Goal: Information Seeking & Learning: Learn about a topic

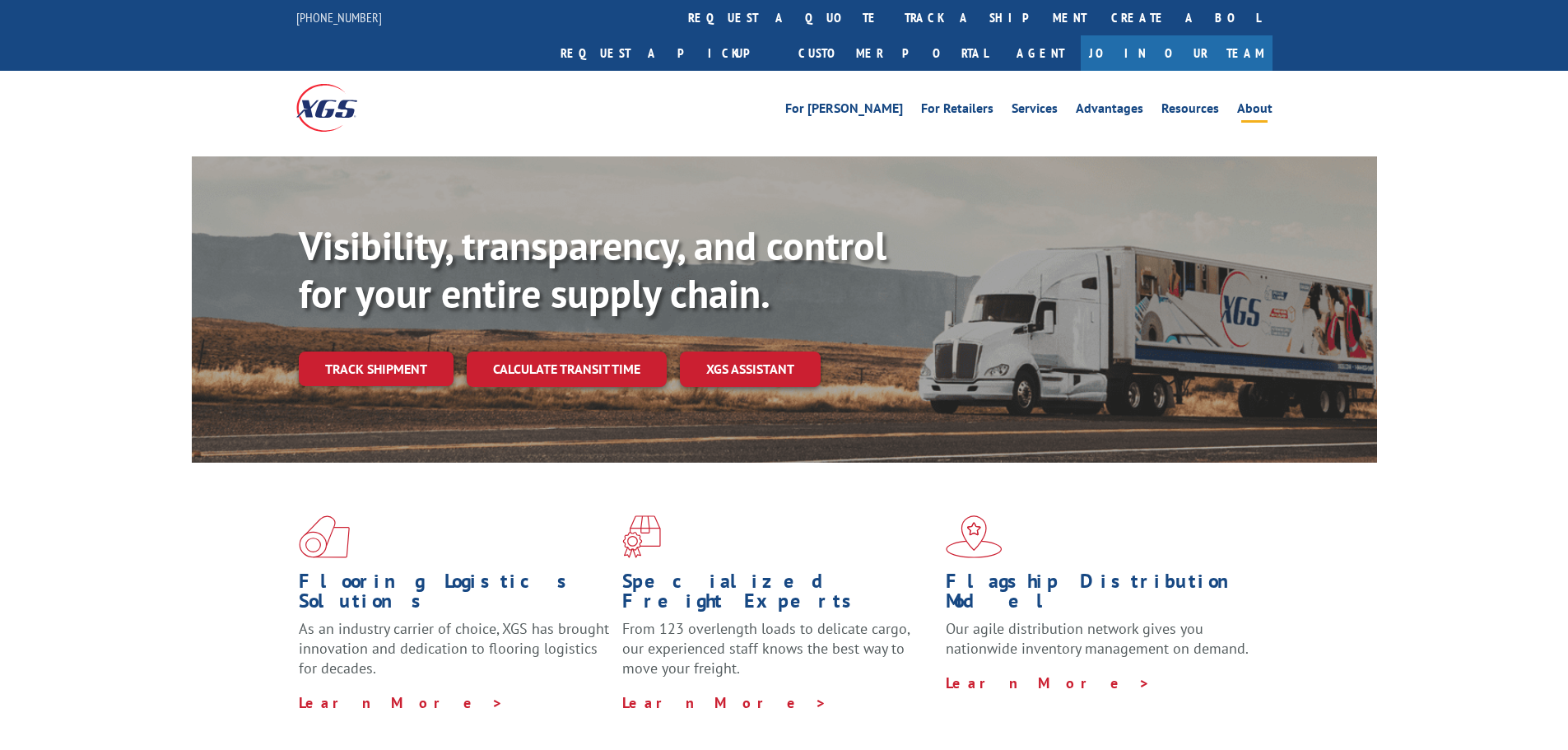
click at [1250, 102] on link "About" at bounding box center [1255, 111] width 35 height 18
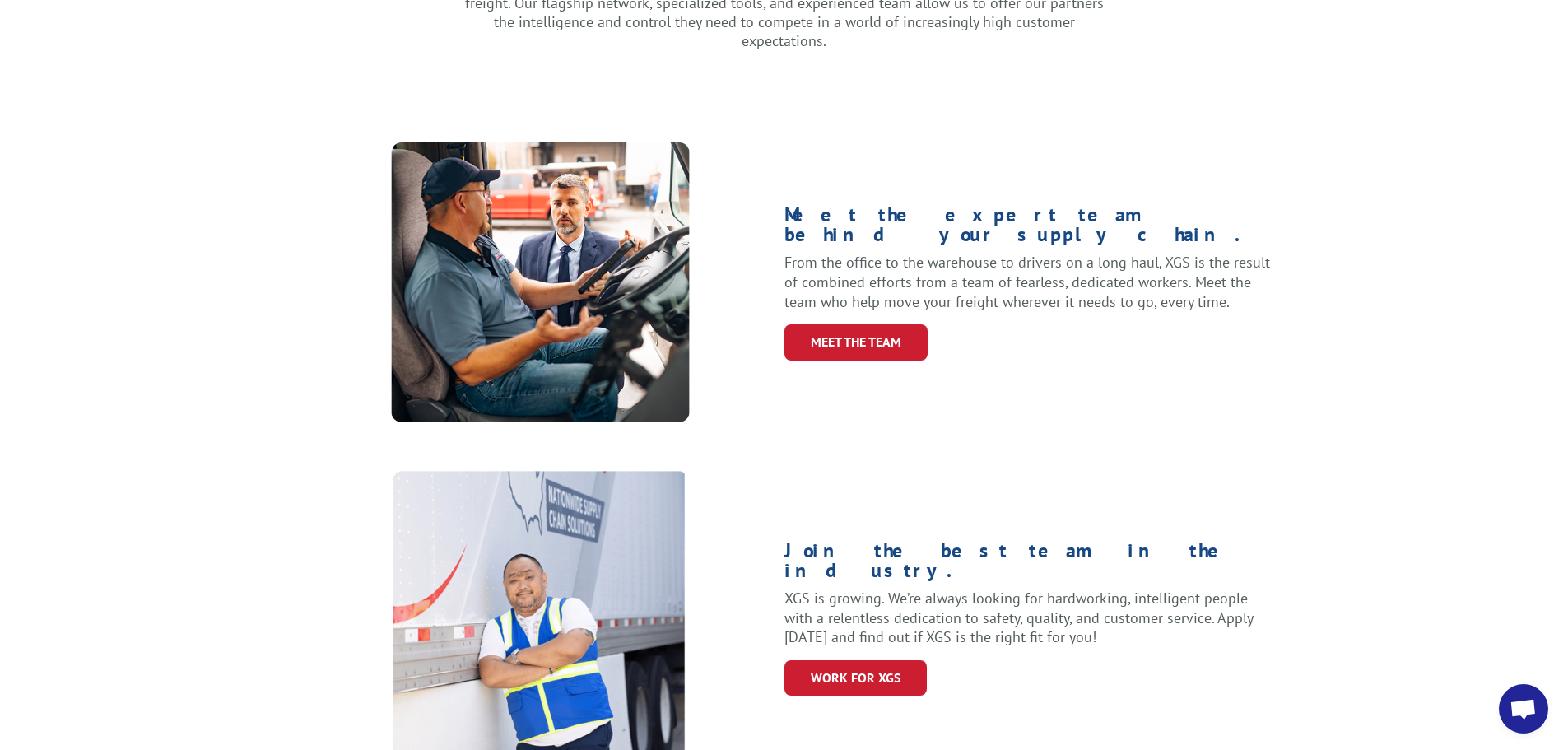
scroll to position [576, 0]
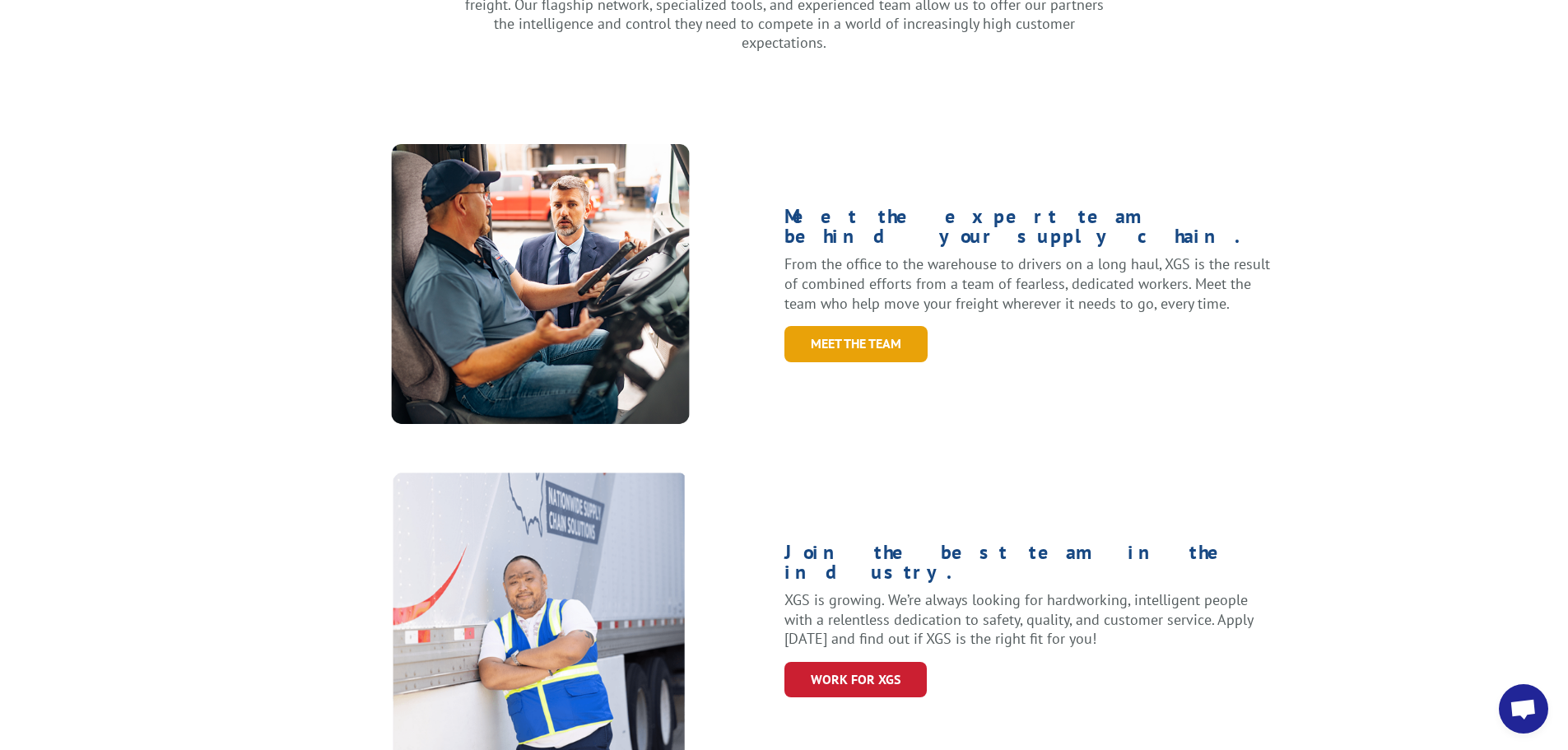
click at [854, 326] on link "Meet the Team" at bounding box center [856, 344] width 143 height 35
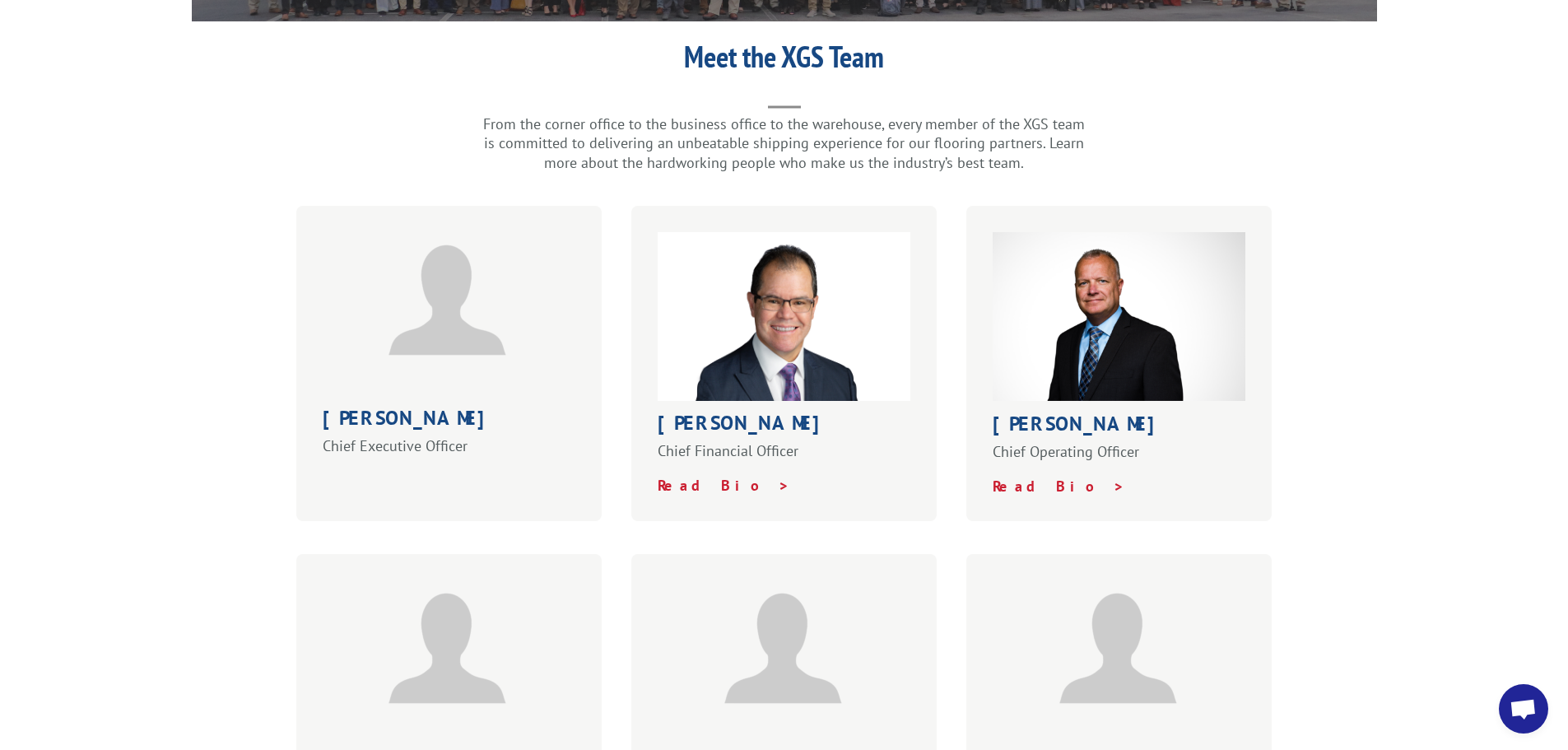
scroll to position [576, 0]
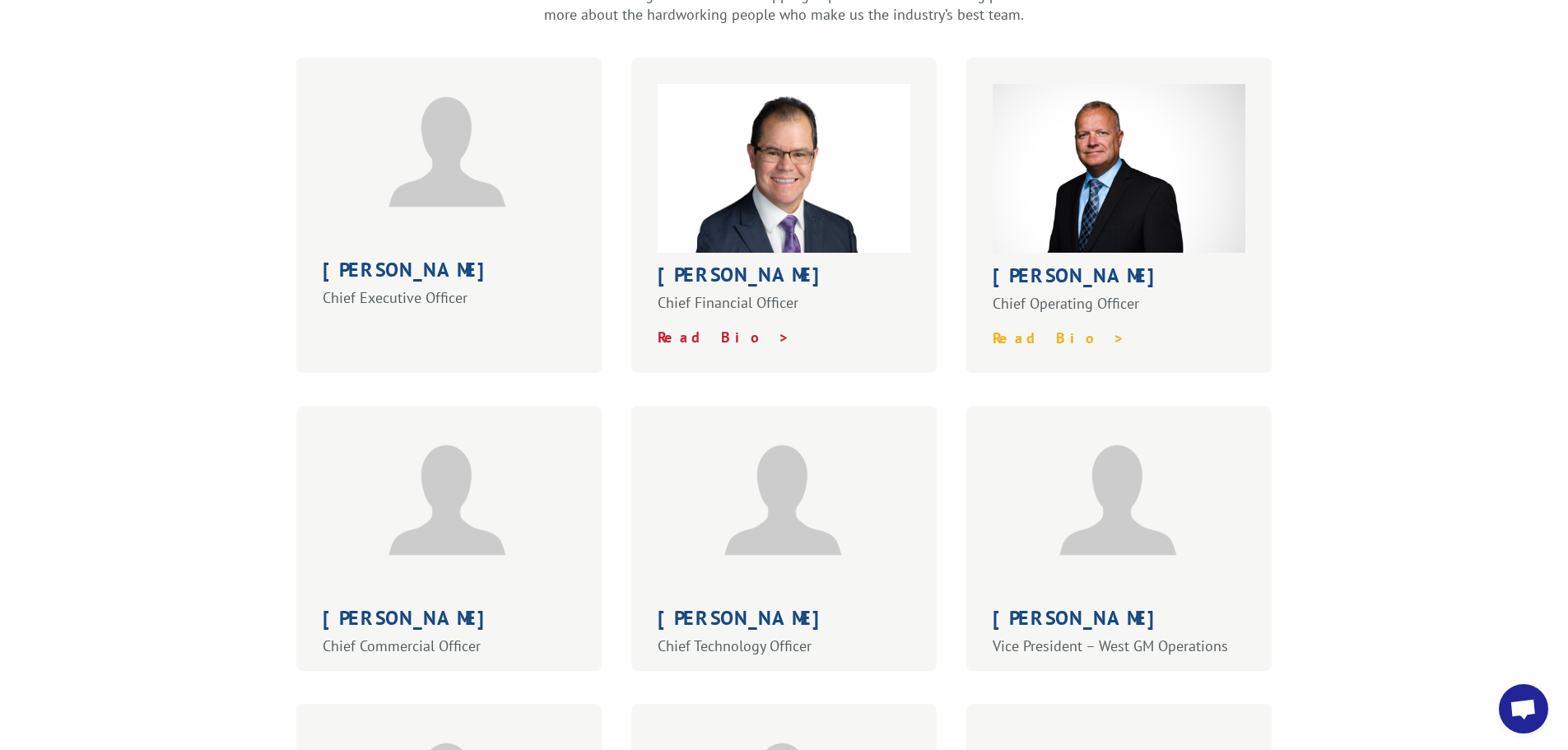
click at [1054, 329] on strong "Read Bio >" at bounding box center [1059, 337] width 133 height 19
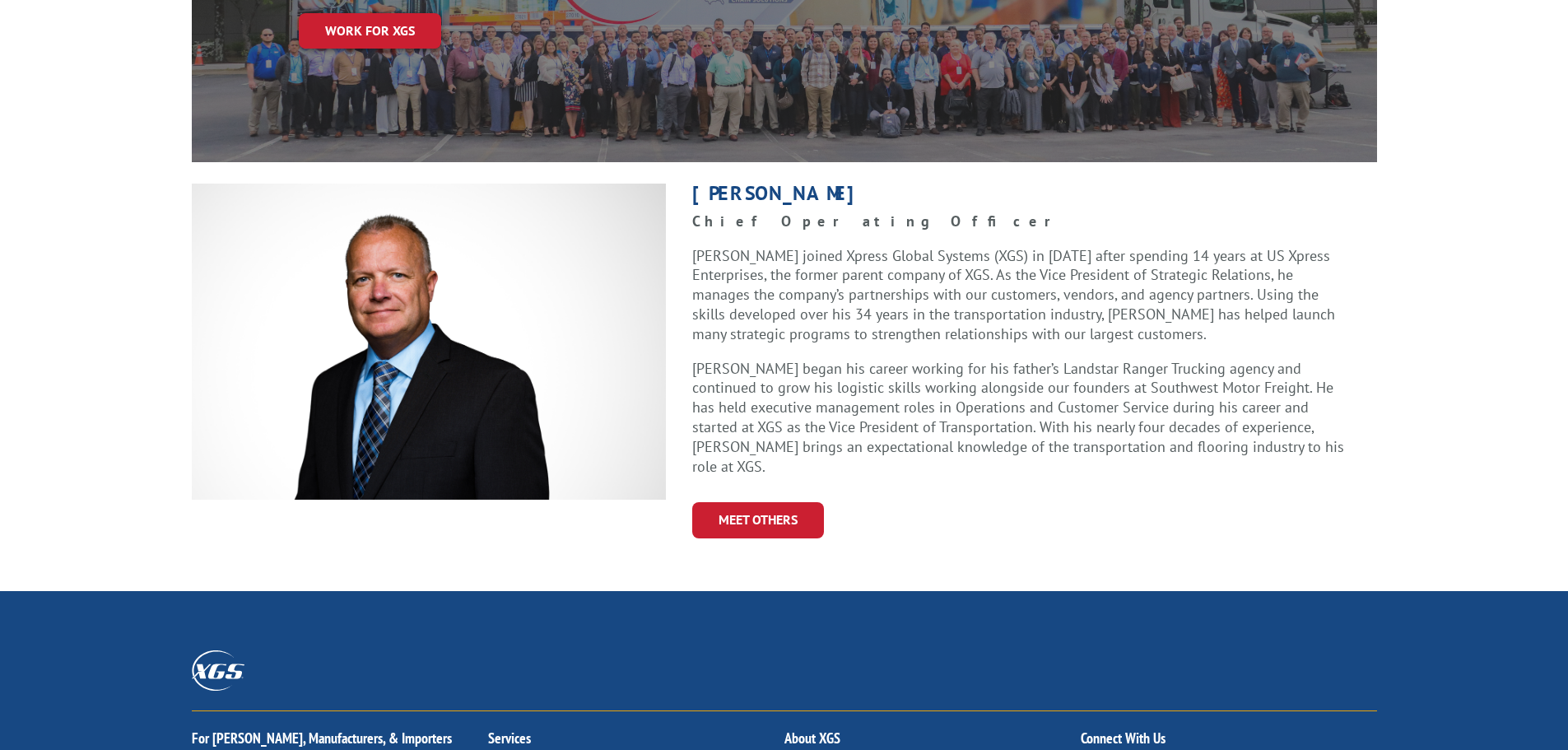
scroll to position [494, 0]
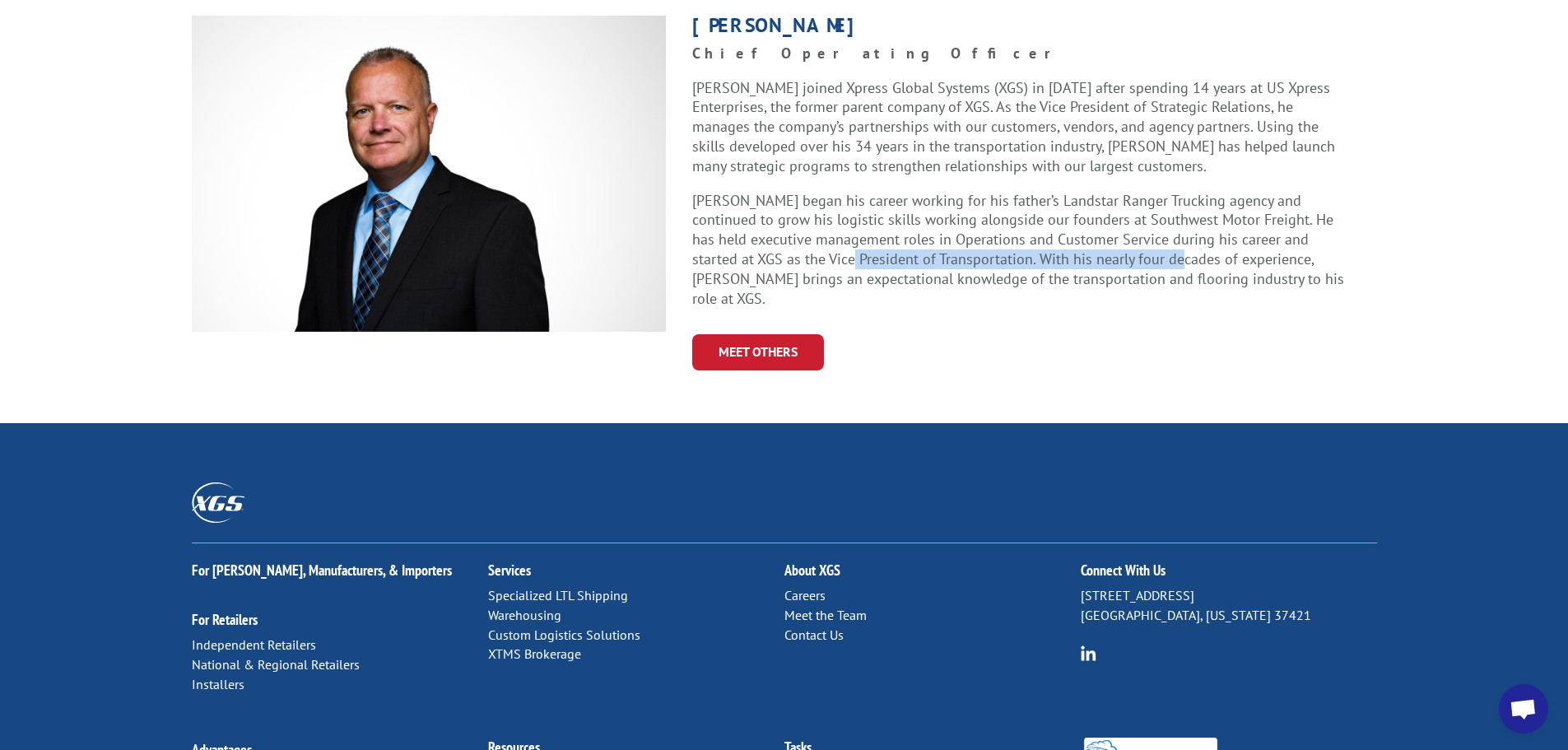
drag, startPoint x: 747, startPoint y: 231, endPoint x: 1072, endPoint y: 231, distance: 325.0
click at [1072, 231] on p "Greg began his career working for his father’s Landstar Ranger Trucking agency …" at bounding box center [1022, 250] width 659 height 118
click at [1013, 147] on p "Greg Laminack joined Xpress Global Systems (XGS) in 2005 after spending 14 year…" at bounding box center [1022, 134] width 659 height 112
click at [931, 99] on p "Greg Laminack joined Xpress Global Systems (XGS) in 2005 after spending 14 year…" at bounding box center [1022, 134] width 659 height 112
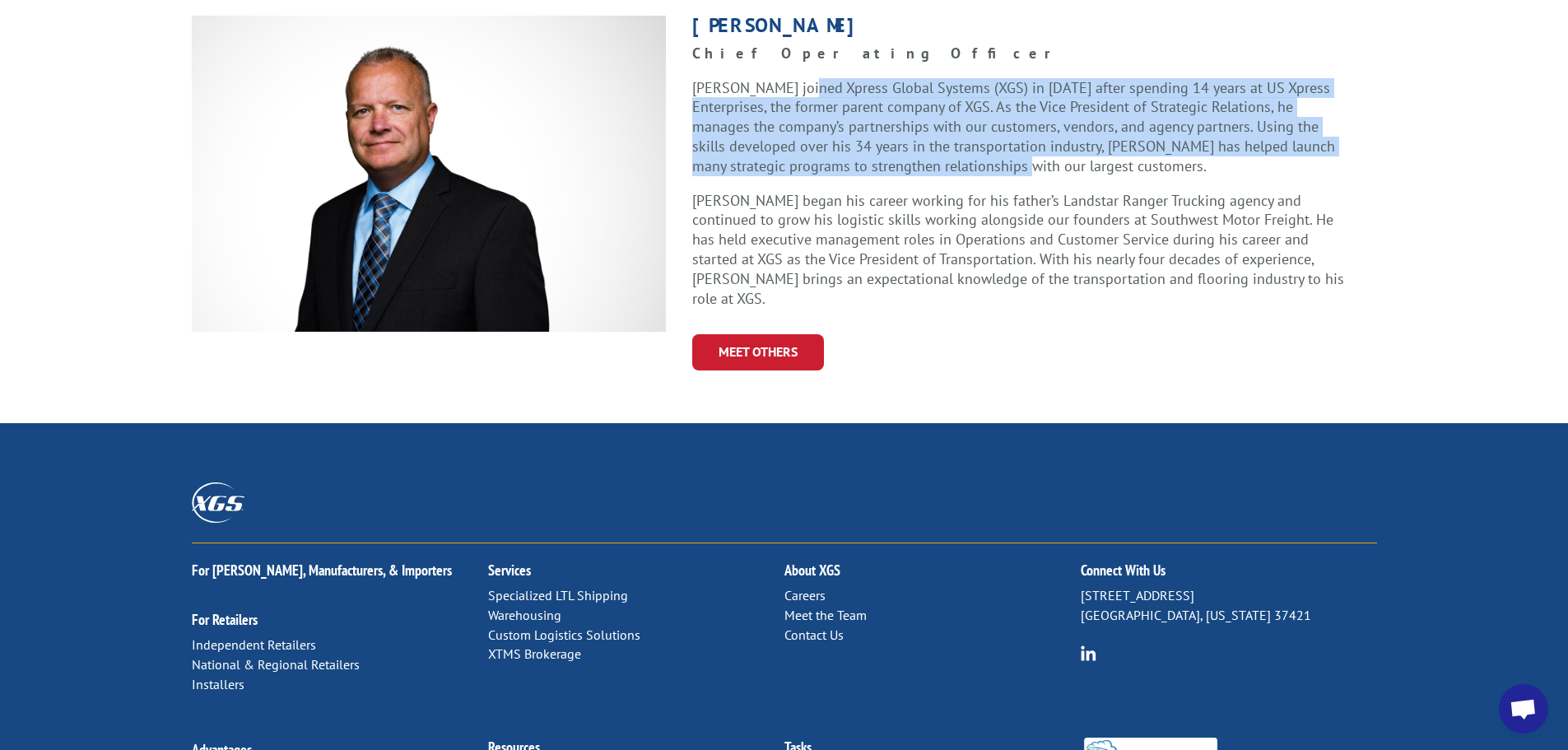
drag, startPoint x: 807, startPoint y: 58, endPoint x: 1001, endPoint y: 140, distance: 210.6
click at [1001, 140] on p "Greg Laminack joined Xpress Global Systems (XGS) in 2005 after spending 14 year…" at bounding box center [1022, 134] width 659 height 112
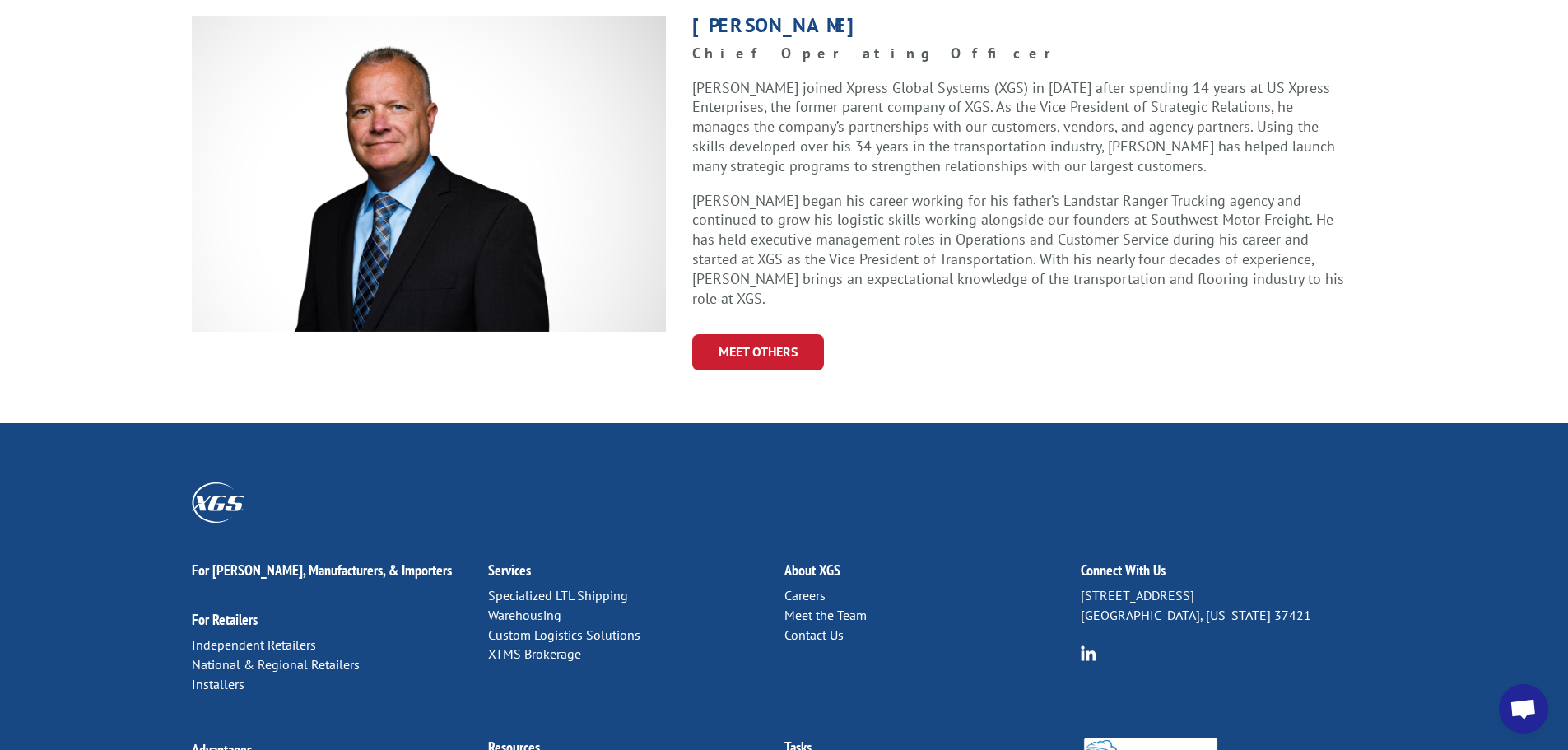
click at [851, 113] on p "Greg Laminack joined Xpress Global Systems (XGS) in 2005 after spending 14 year…" at bounding box center [1022, 134] width 659 height 112
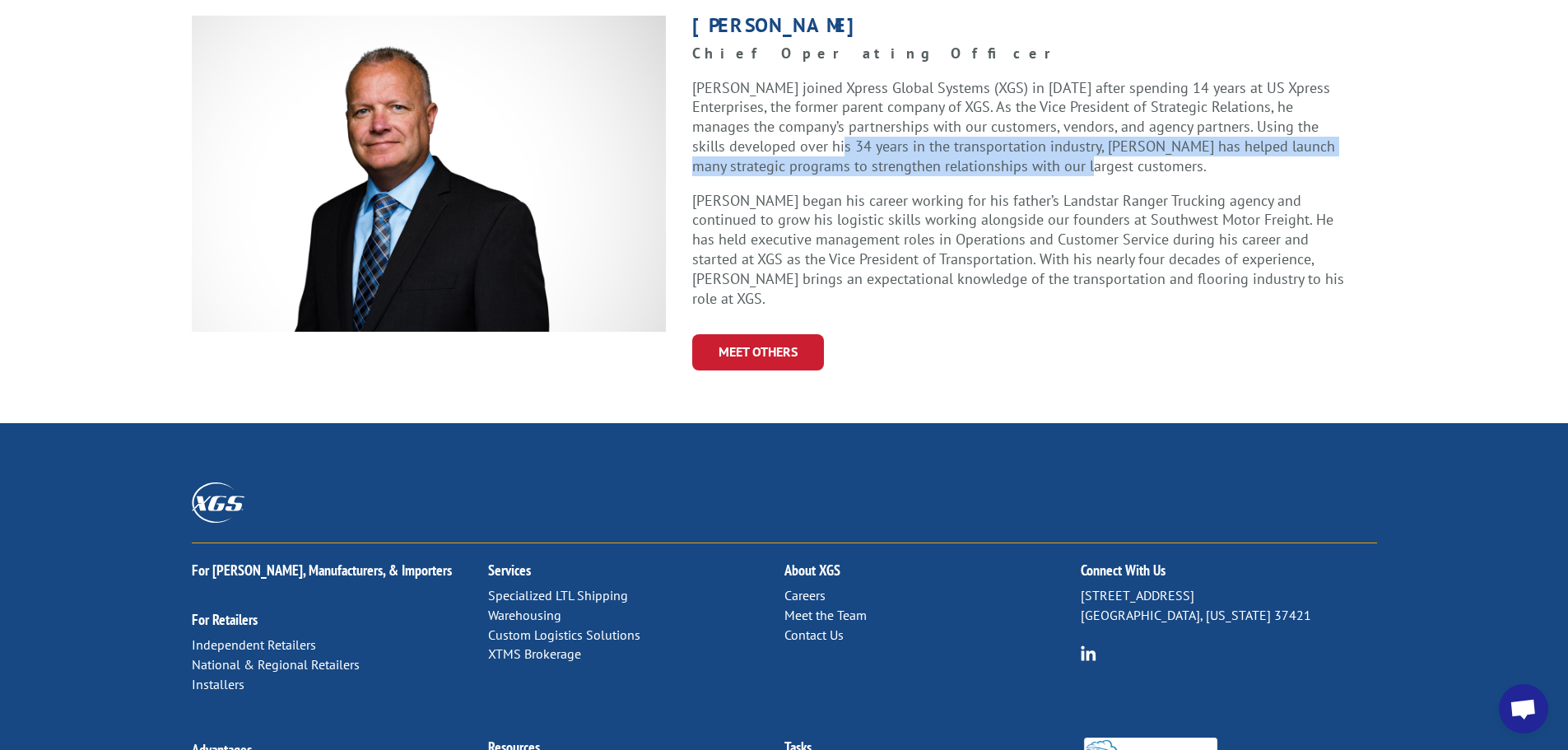
drag, startPoint x: 818, startPoint y: 101, endPoint x: 1061, endPoint y: 135, distance: 245.4
click at [1061, 135] on p "Greg Laminack joined Xpress Global Systems (XGS) in 2005 after spending 14 year…" at bounding box center [1022, 134] width 659 height 112
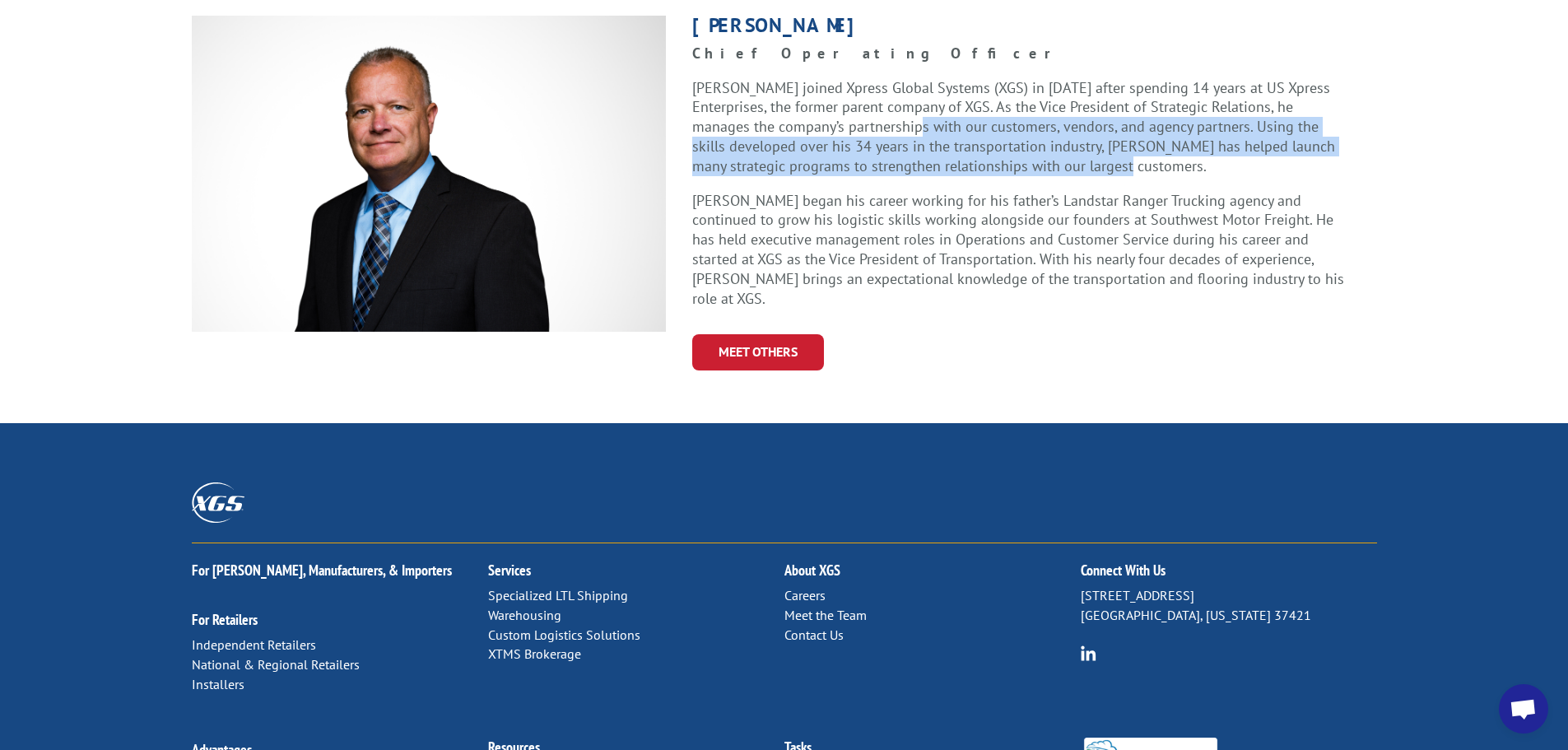
drag, startPoint x: 1161, startPoint y: 127, endPoint x: 871, endPoint y: 100, distance: 291.3
click at [871, 100] on p "Greg Laminack joined Xpress Global Systems (XGS) in 2005 after spending 14 year…" at bounding box center [1022, 134] width 659 height 112
drag, startPoint x: 793, startPoint y: 97, endPoint x: 1147, endPoint y: 123, distance: 355.0
click at [1147, 123] on p "Greg Laminack joined Xpress Global Systems (XGS) in 2005 after spending 14 year…" at bounding box center [1022, 134] width 659 height 112
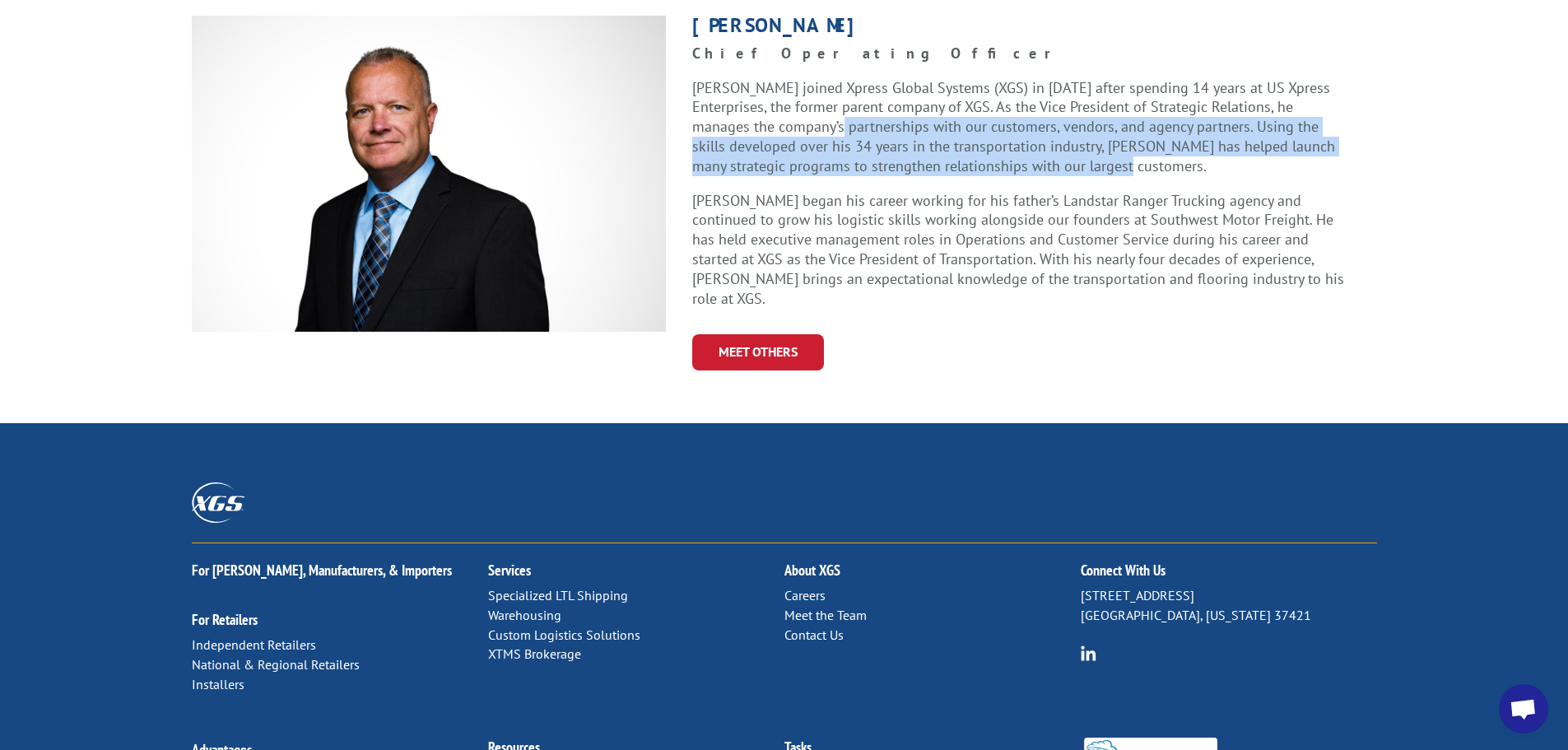
click at [1147, 123] on p "Greg Laminack joined Xpress Global Systems (XGS) in 2005 after spending 14 year…" at bounding box center [1022, 134] width 659 height 112
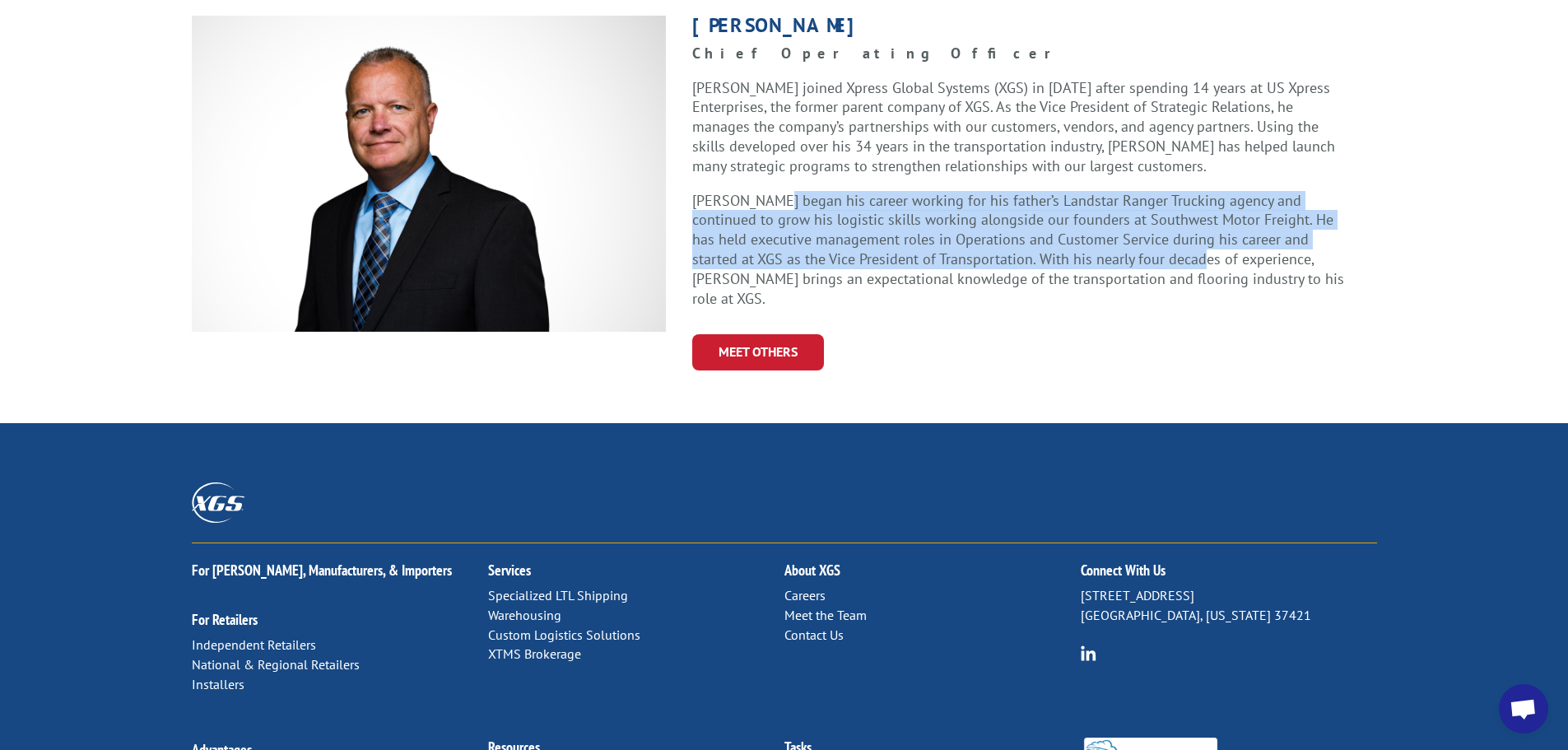
drag, startPoint x: 773, startPoint y: 168, endPoint x: 1094, endPoint y: 218, distance: 324.9
click at [1094, 218] on p "Greg began his career working for his father’s Landstar Ranger Trucking agency …" at bounding box center [1022, 250] width 659 height 118
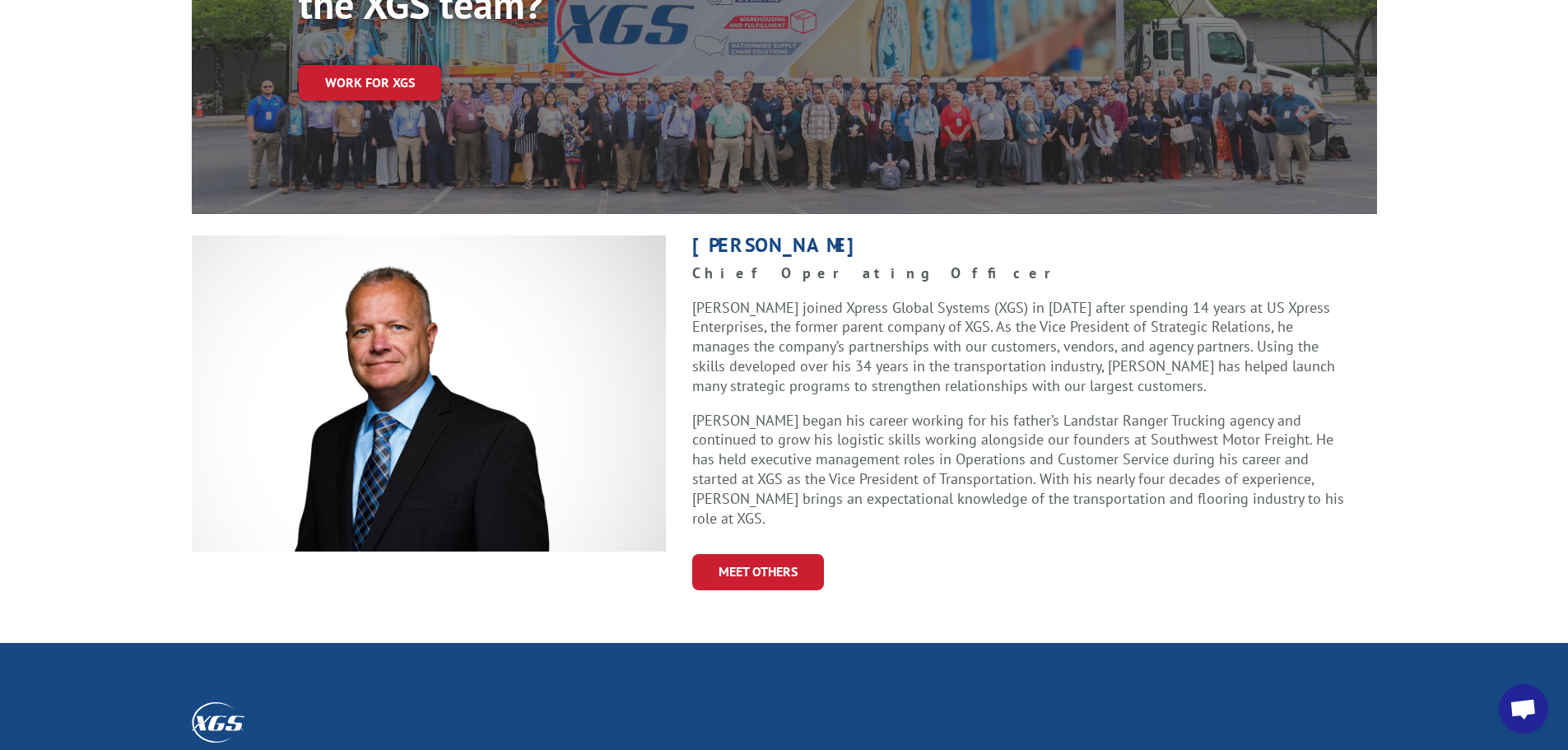
scroll to position [329, 0]
